Goal: Information Seeking & Learning: Understand process/instructions

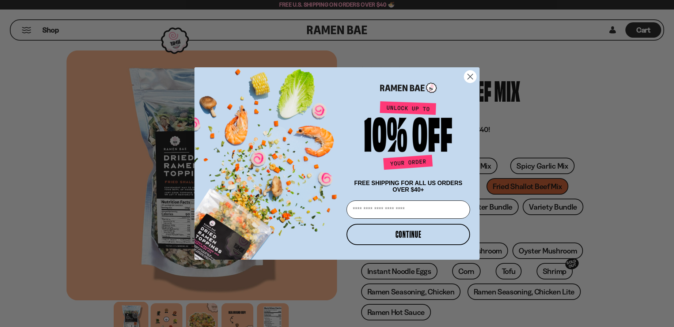
click at [469, 74] on circle "Close dialog" at bounding box center [470, 77] width 12 height 12
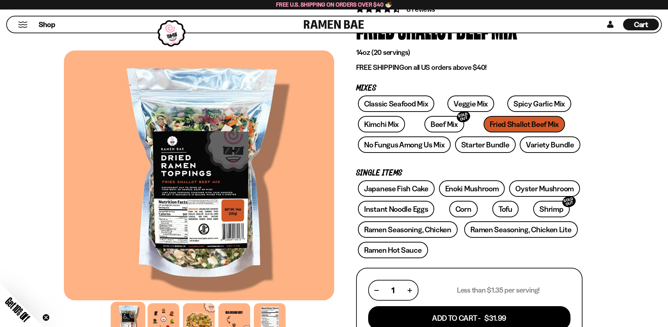
scroll to position [36, 0]
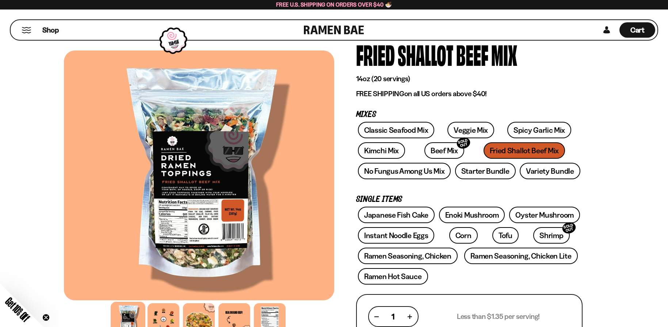
click at [506, 152] on div "Classic Seafood Mix Veggie Mix Spicy Garlic Mix Kimchi Mix Beef Mix SOLD OUT" at bounding box center [469, 152] width 227 height 61
click at [518, 131] on link "Spicy Garlic Mix" at bounding box center [539, 130] width 64 height 16
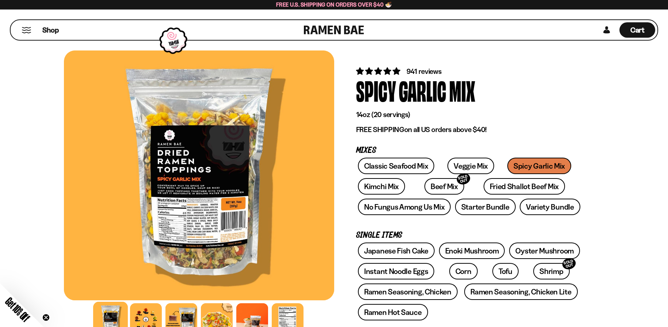
click at [23, 29] on button "Mobile Menu Trigger" at bounding box center [27, 30] width 10 height 6
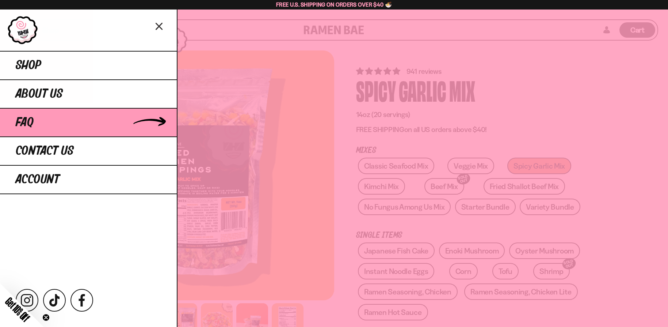
click at [29, 121] on span "FAQ" at bounding box center [25, 122] width 18 height 13
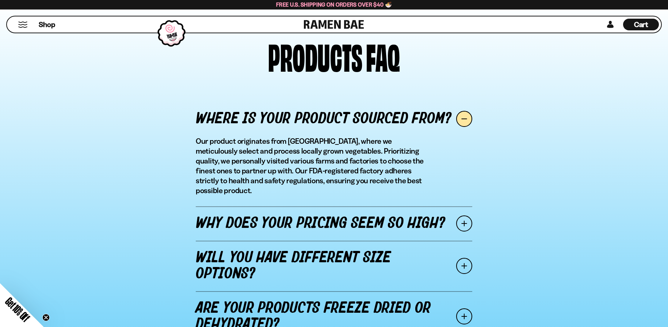
scroll to position [803, 0]
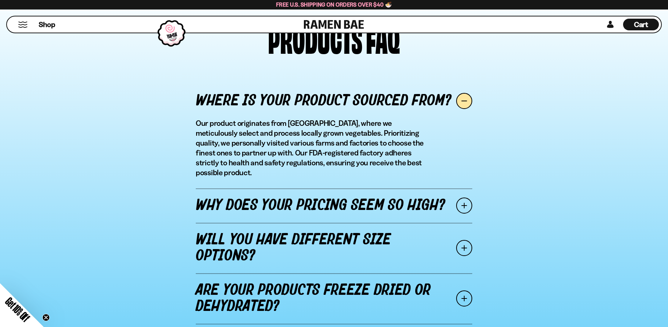
click at [464, 198] on span at bounding box center [464, 205] width 16 height 16
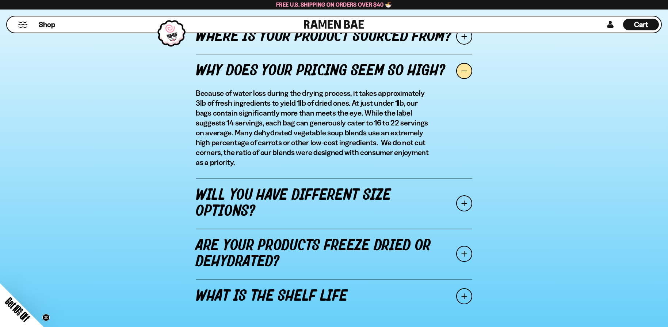
scroll to position [900, 0]
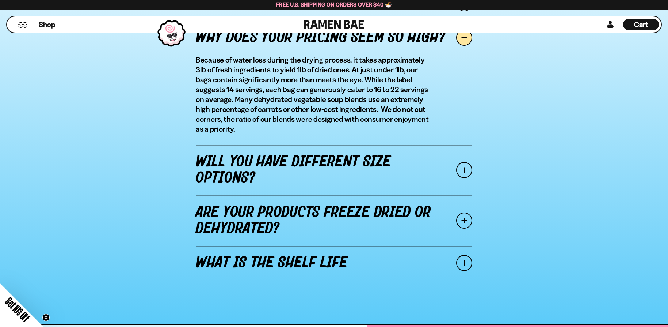
click at [465, 166] on span at bounding box center [464, 170] width 16 height 16
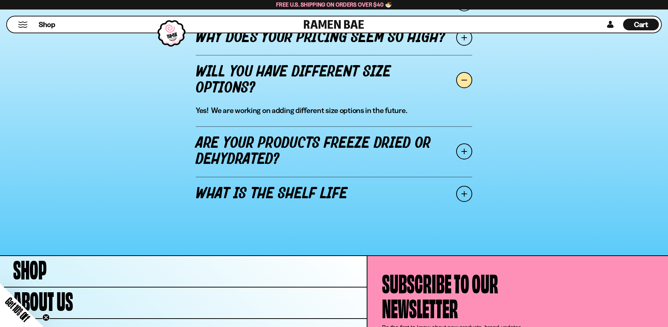
click at [465, 148] on span at bounding box center [464, 151] width 16 height 16
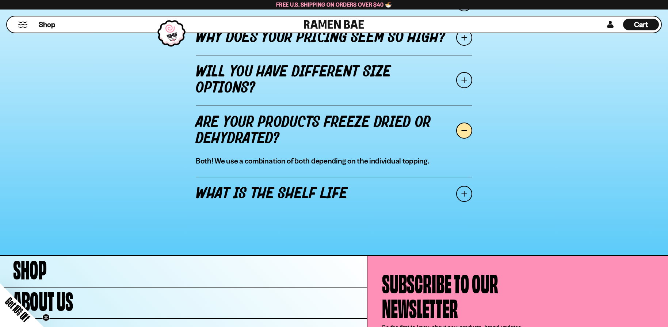
click at [461, 197] on span at bounding box center [464, 194] width 16 height 16
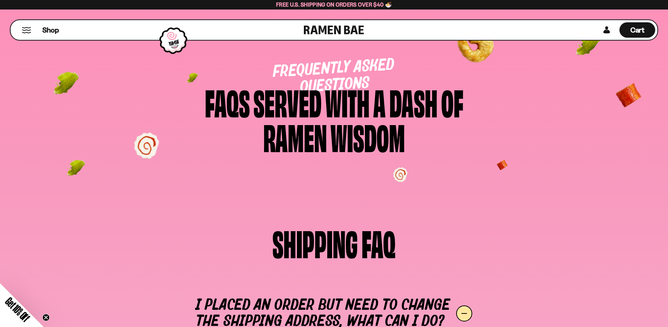
scroll to position [0, 0]
